Goal: Task Accomplishment & Management: Complete application form

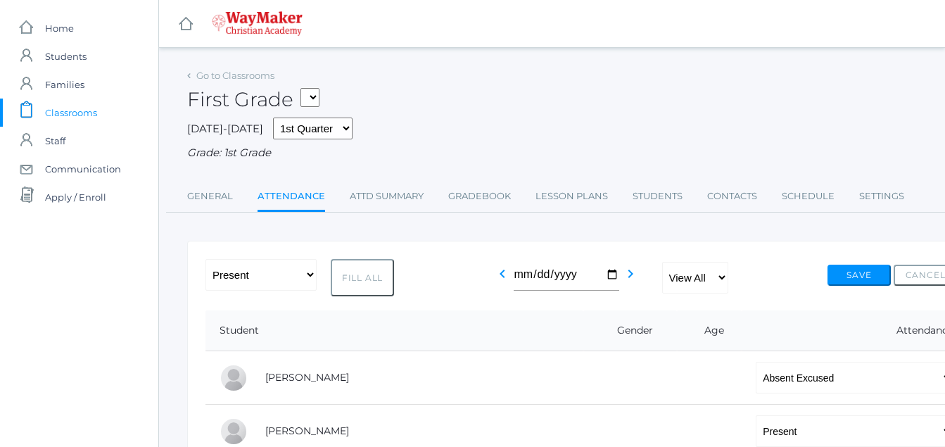
select select "AE"
select select "P"
select select "AE"
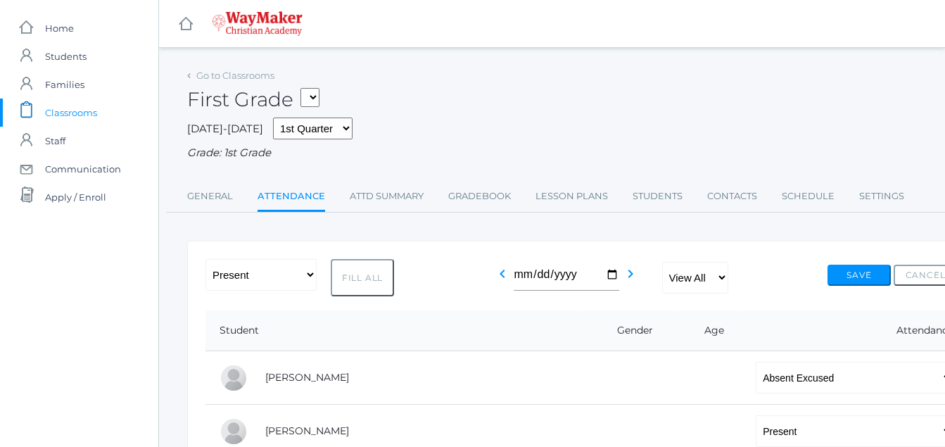
select select "P"
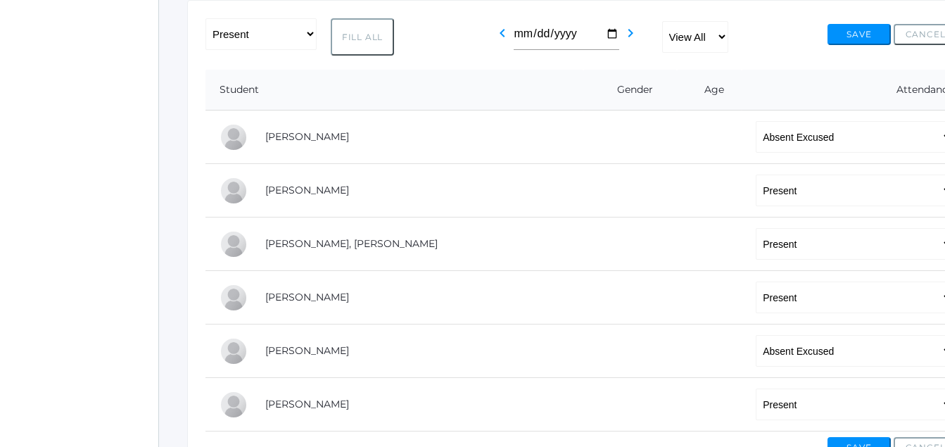
click at [755, 352] on select "-- Present Tardy Excused Tardy Unexcused Absent Excused Absent Unexcused" at bounding box center [854, 351] width 198 height 32
select select "P"
click at [755, 336] on select "-- Present Tardy Excused Tardy Unexcused Absent Excused Absent Unexcused" at bounding box center [854, 351] width 198 height 32
click at [853, 34] on button "Save" at bounding box center [858, 34] width 63 height 21
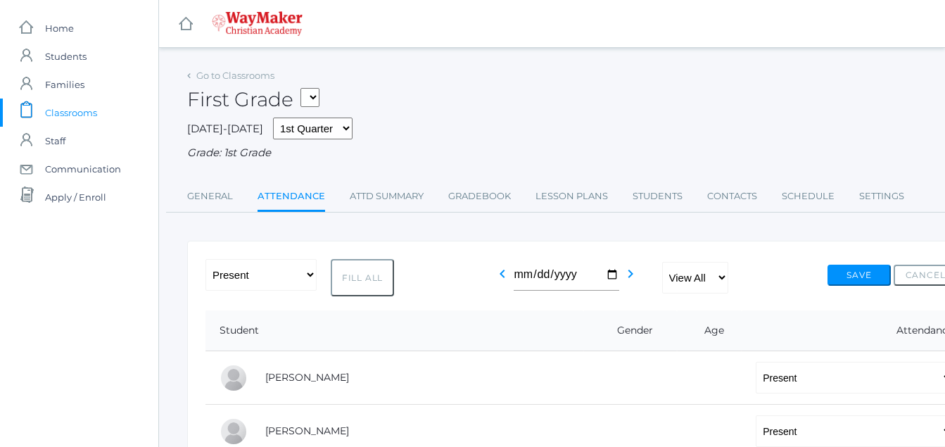
drag, startPoint x: 853, startPoint y: 34, endPoint x: 148, endPoint y: 107, distance: 709.3
click at [148, 107] on link "icons/clipboard/plain Created with Sketch. Classrooms" at bounding box center [79, 112] width 158 height 28
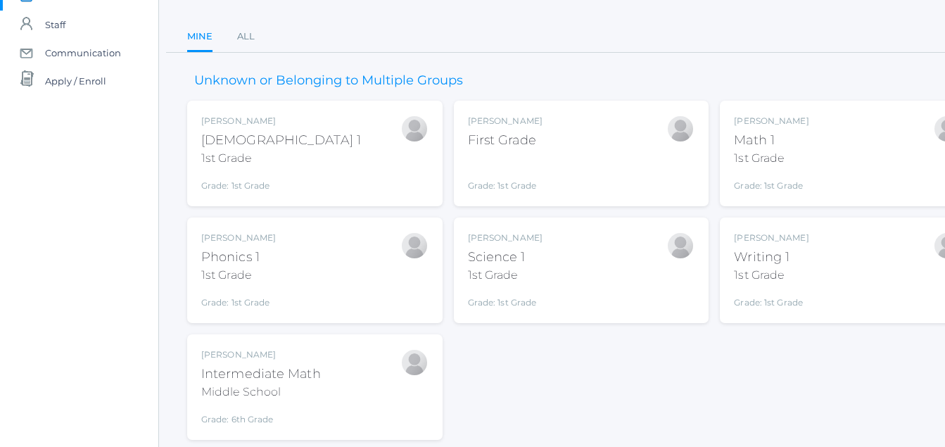
scroll to position [160, 0]
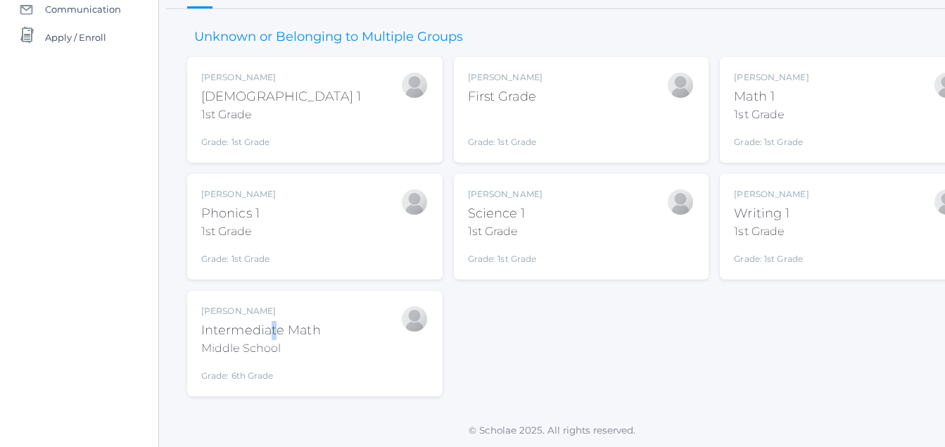
click at [269, 330] on div "Intermediate Math" at bounding box center [261, 330] width 120 height 19
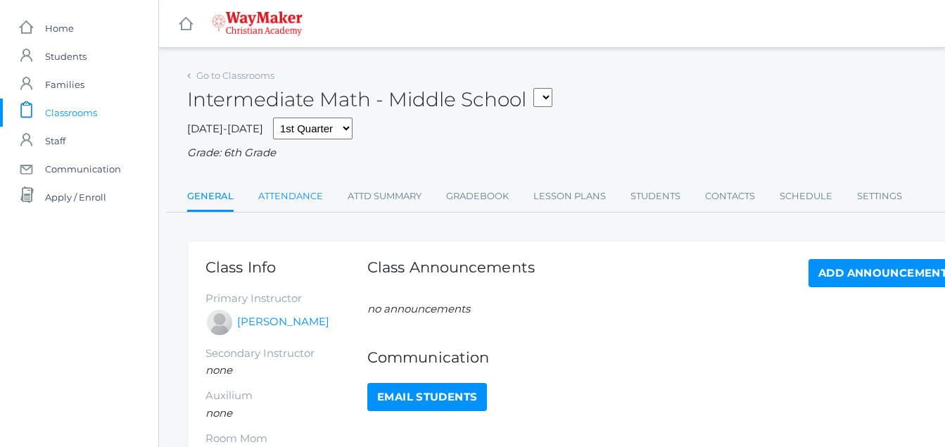
drag, startPoint x: 0, startPoint y: 0, endPoint x: 297, endPoint y: 193, distance: 354.3
click at [297, 193] on link "Attendance" at bounding box center [290, 196] width 65 height 28
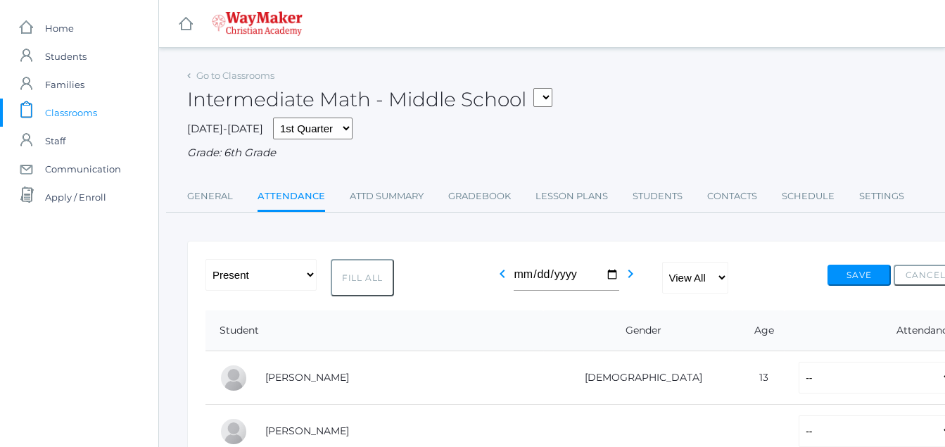
click at [366, 281] on button "Fill All" at bounding box center [362, 277] width 63 height 37
select select "P"
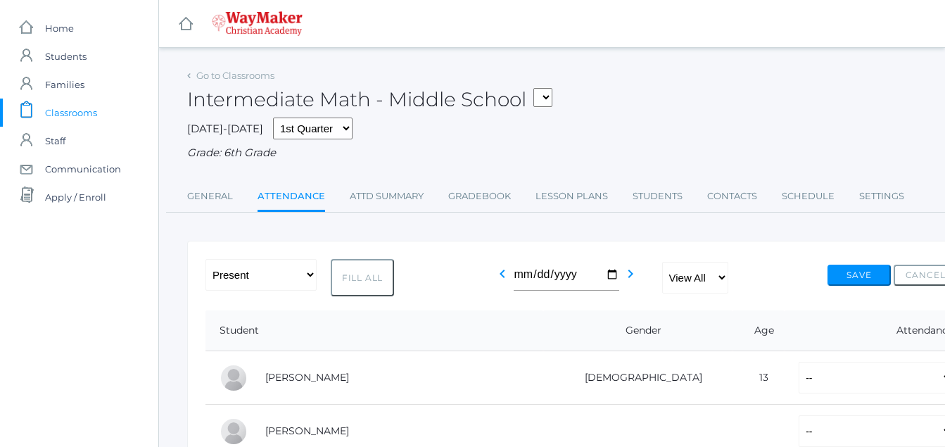
select select "P"
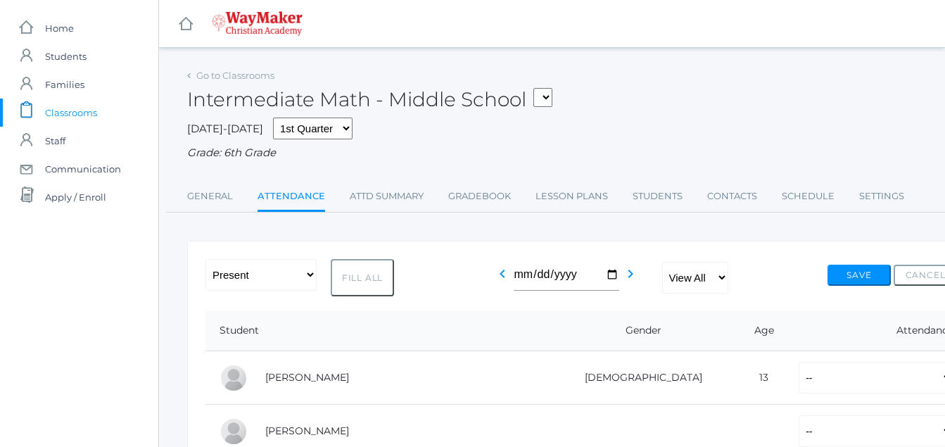
select select "P"
click at [851, 274] on button "Save" at bounding box center [858, 274] width 63 height 21
